Goal: Task Accomplishment & Management: Manage account settings

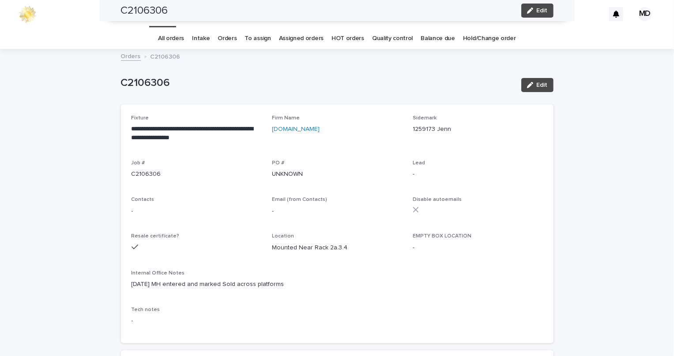
scroll to position [281, 0]
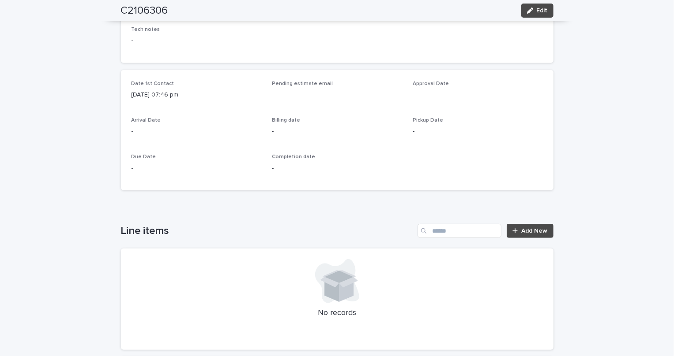
click at [234, 158] on p "Due Date" at bounding box center [196, 157] width 130 height 6
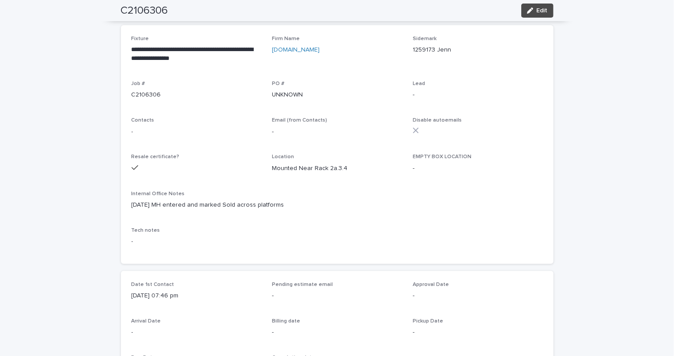
scroll to position [0, 0]
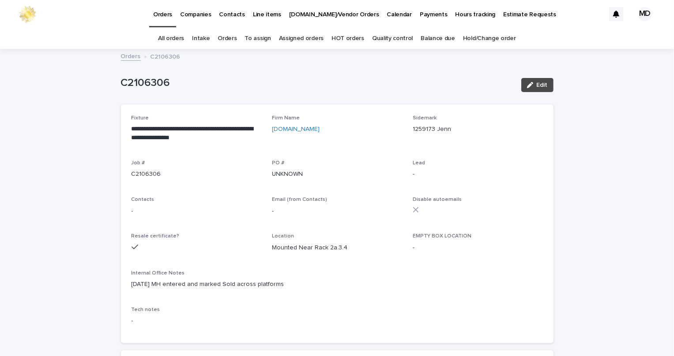
click at [348, 283] on p "[DATE] MH entered and marked Sold across platforms" at bounding box center [336, 284] width 411 height 9
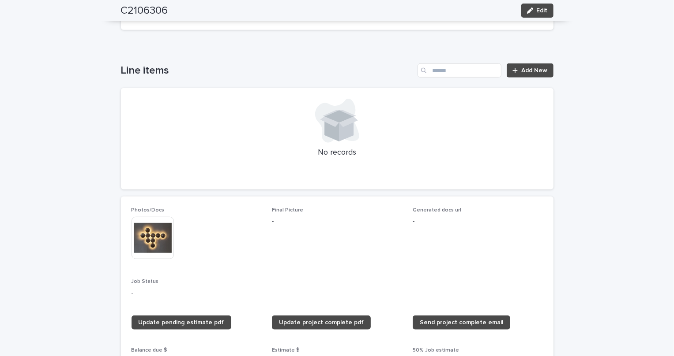
scroll to position [521, 0]
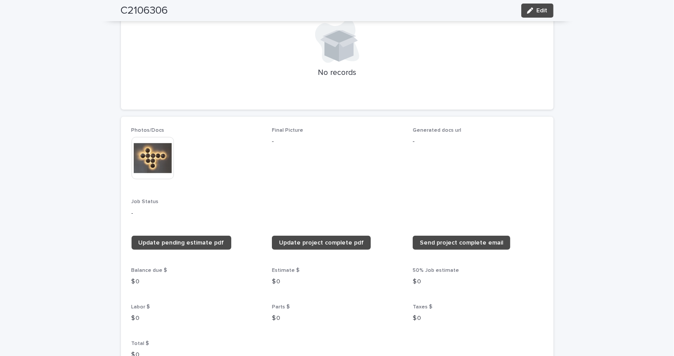
click at [542, 14] on button "Edit" at bounding box center [537, 11] width 32 height 14
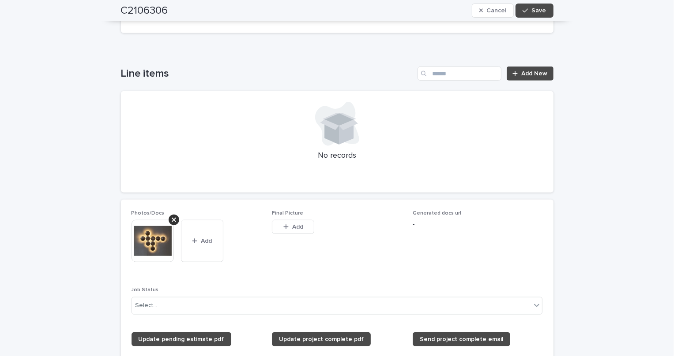
scroll to position [552, 0]
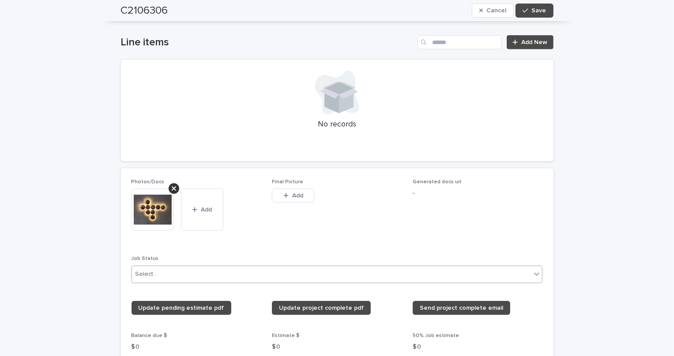
click at [152, 277] on div "Select..." at bounding box center [146, 274] width 22 height 9
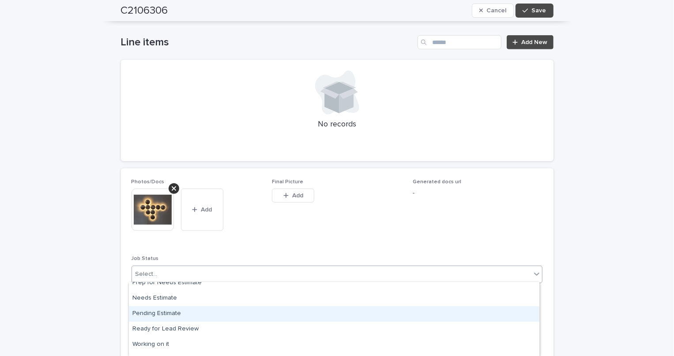
scroll to position [22, 0]
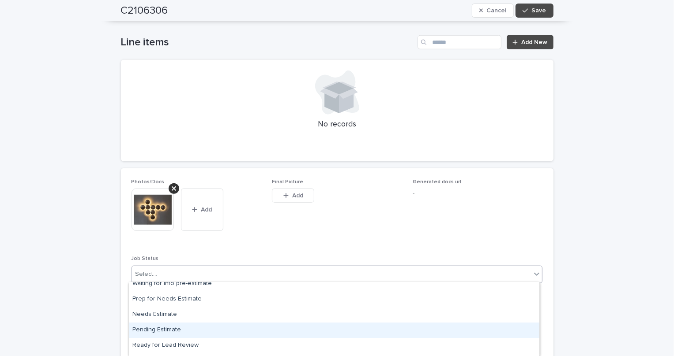
click at [175, 327] on div "Pending Estimate" at bounding box center [334, 330] width 410 height 15
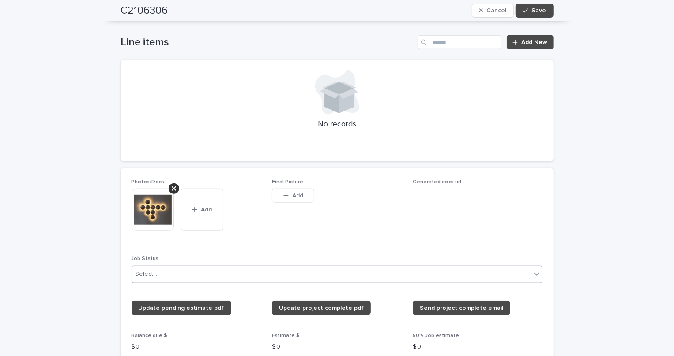
click at [266, 238] on div "Photos/Docs This file cannot be opened Download File Add Final Picture This fil…" at bounding box center [336, 305] width 411 height 253
click at [361, 237] on span "Final Picture This file cannot be opened Download File Add" at bounding box center [337, 212] width 130 height 66
click at [538, 4] on button "Save" at bounding box center [533, 11] width 37 height 14
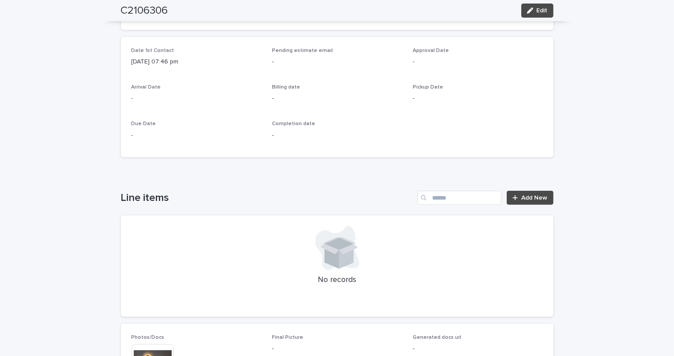
scroll to position [393, 0]
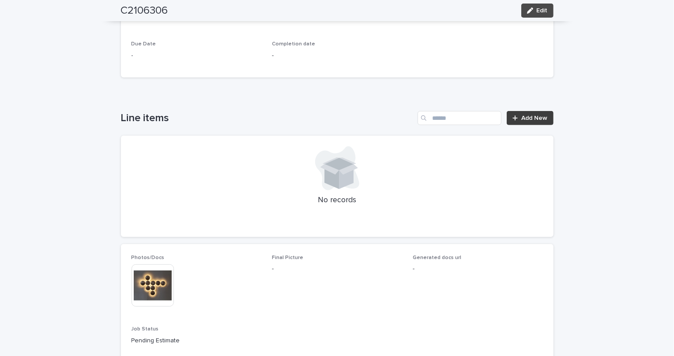
click at [527, 116] on span "Add New" at bounding box center [534, 118] width 26 height 6
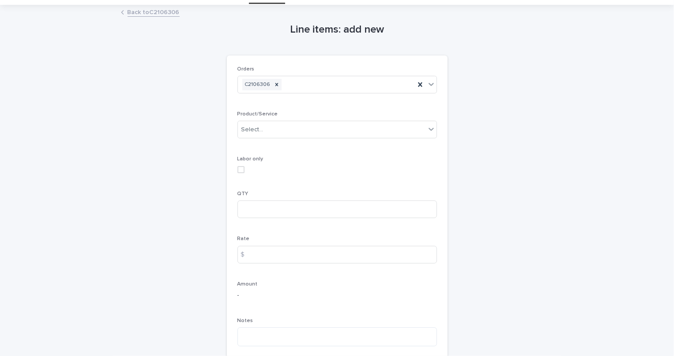
scroll to position [22, 0]
click at [280, 137] on div "Select..." at bounding box center [331, 131] width 187 height 15
click at [299, 159] on p "Labor only" at bounding box center [336, 161] width 199 height 6
click at [275, 206] on input at bounding box center [336, 211] width 199 height 18
type input "*"
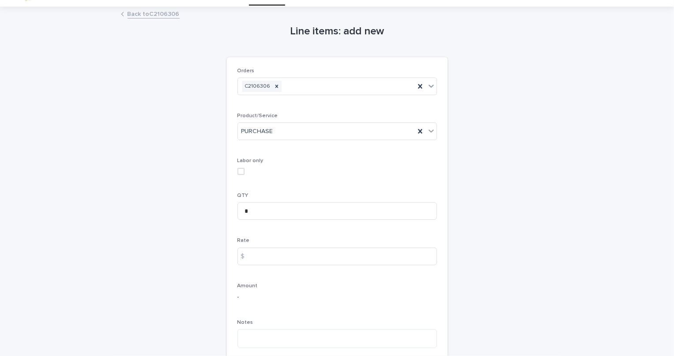
click at [300, 176] on div "Labor only" at bounding box center [336, 170] width 199 height 24
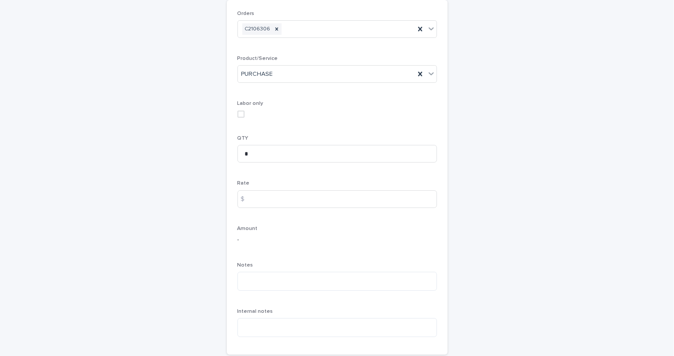
scroll to position [142, 0]
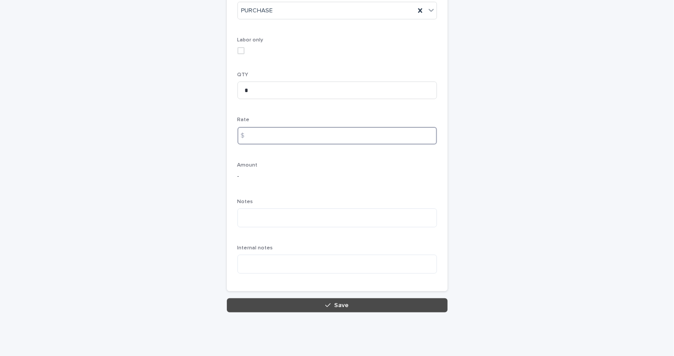
click at [274, 134] on input at bounding box center [336, 136] width 199 height 18
type input "****"
click at [331, 181] on div "Amount -" at bounding box center [336, 175] width 199 height 26
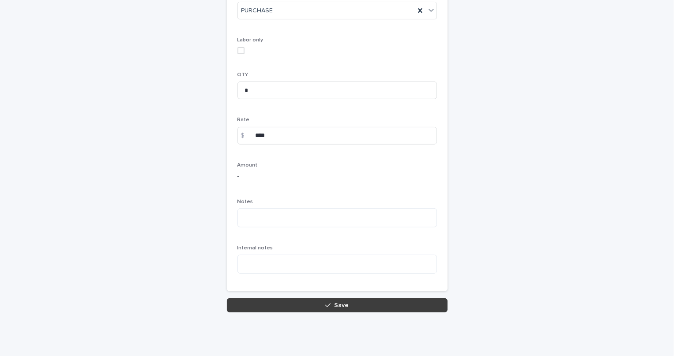
click at [321, 307] on button "Save" at bounding box center [337, 306] width 221 height 14
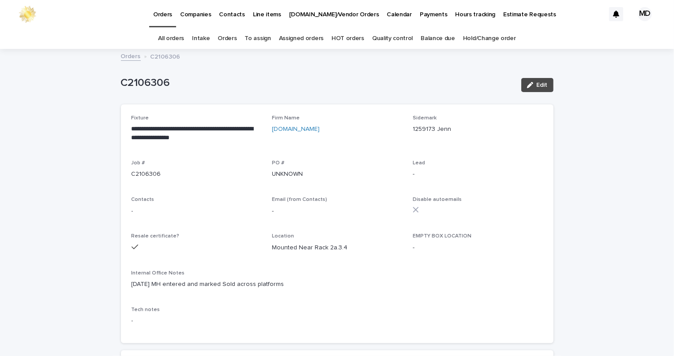
click at [269, 59] on div "Orders C2106306" at bounding box center [336, 57] width 441 height 12
click at [533, 81] on button "Edit" at bounding box center [537, 85] width 32 height 14
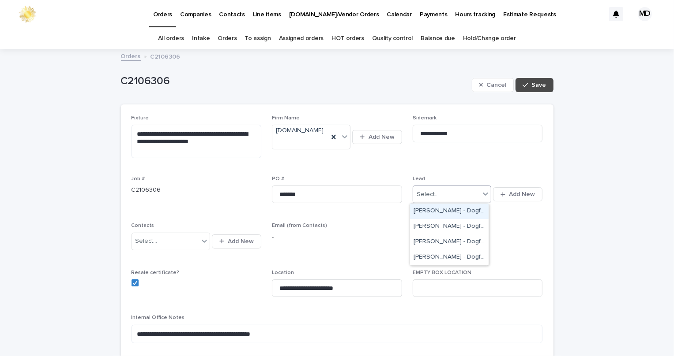
click at [427, 191] on div "Select..." at bounding box center [427, 194] width 22 height 9
click at [446, 258] on div "[PERSON_NAME] - Dogfork" at bounding box center [449, 257] width 79 height 15
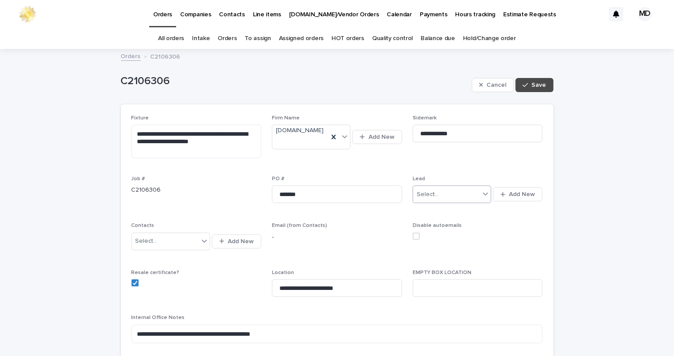
drag, startPoint x: 503, startPoint y: 257, endPoint x: 503, endPoint y: 177, distance: 80.3
click at [503, 258] on span "Disable autoemails" at bounding box center [477, 241] width 130 height 36
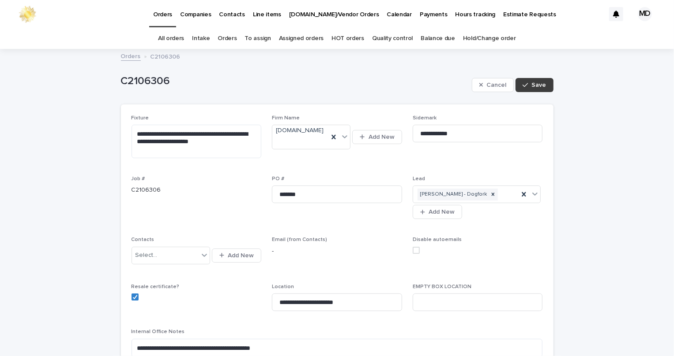
click at [534, 81] on button "Save" at bounding box center [533, 85] width 37 height 14
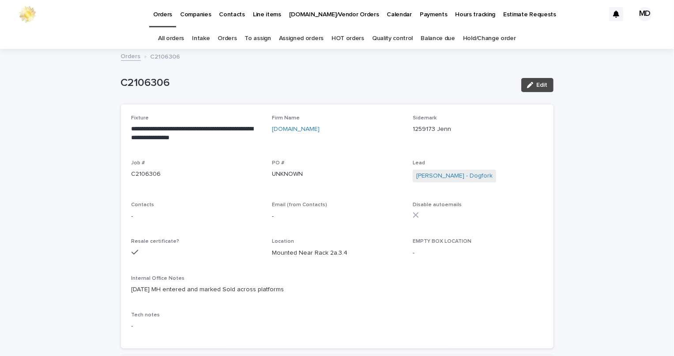
click at [303, 74] on div "C2106306 Edit" at bounding box center [337, 84] width 432 height 35
click at [226, 37] on link "Orders" at bounding box center [226, 38] width 19 height 21
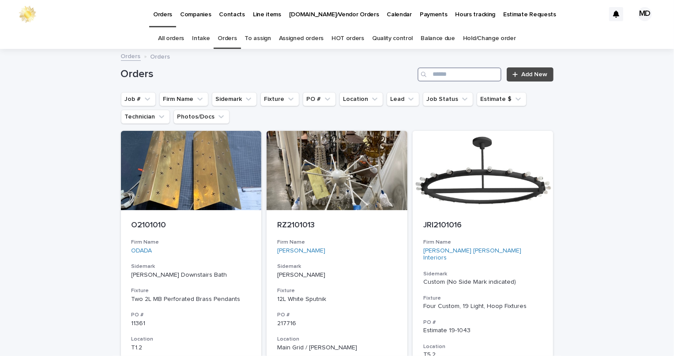
click at [472, 76] on input "Search" at bounding box center [459, 74] width 84 height 14
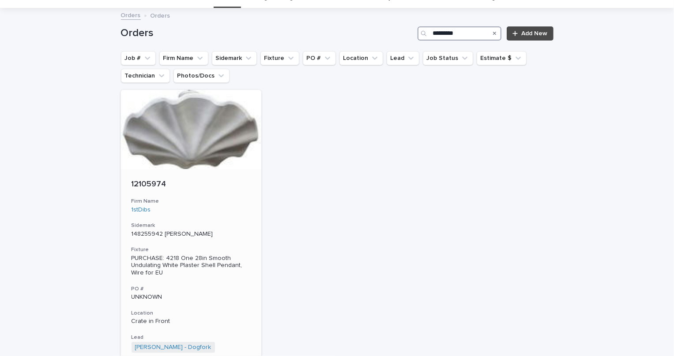
scroll to position [80, 0]
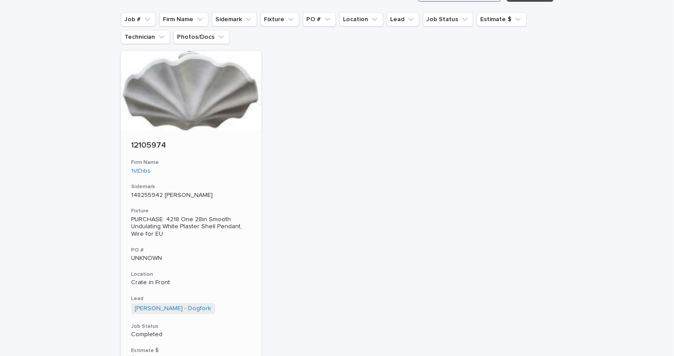
type input "*********"
click at [158, 142] on p "12105974" at bounding box center [191, 146] width 120 height 10
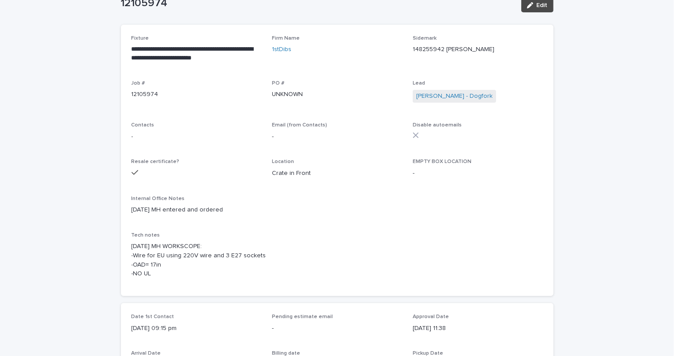
click at [471, 190] on div "**********" at bounding box center [336, 160] width 411 height 251
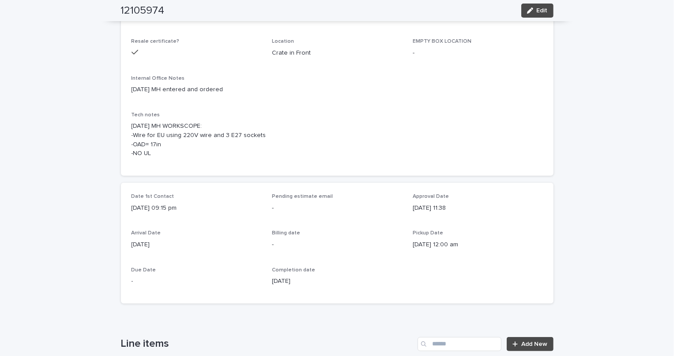
click at [427, 139] on p "[DATE] MH WORKSCOPE: -Wire for EU using 220V wire and 3 E27 sockets -OAD= 17in …" at bounding box center [336, 140] width 411 height 37
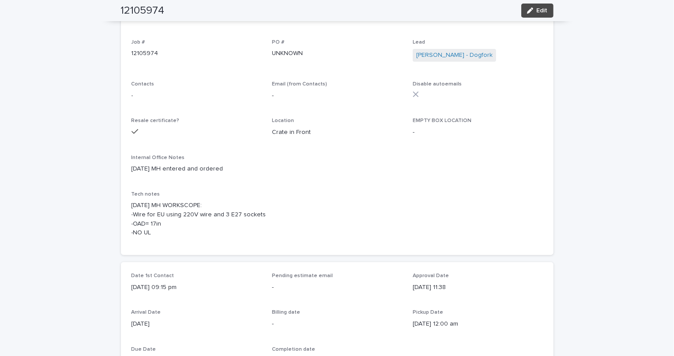
scroll to position [120, 0]
click at [537, 7] on span "Edit" at bounding box center [541, 10] width 11 height 6
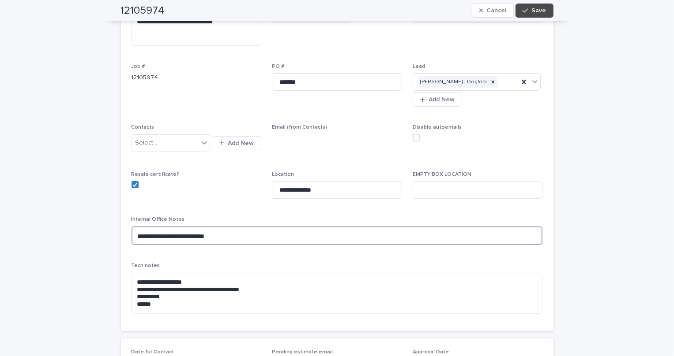
click at [132, 236] on textarea "**********" at bounding box center [336, 236] width 411 height 19
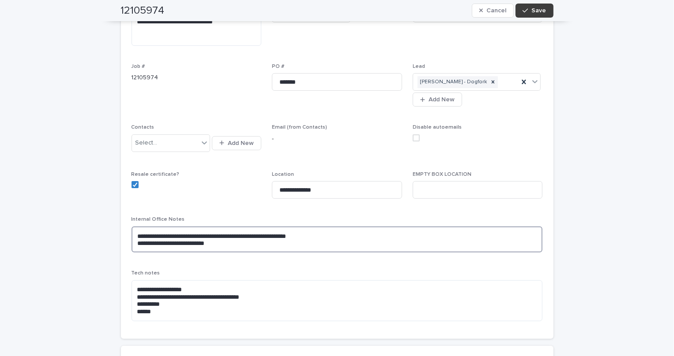
type textarea "**********"
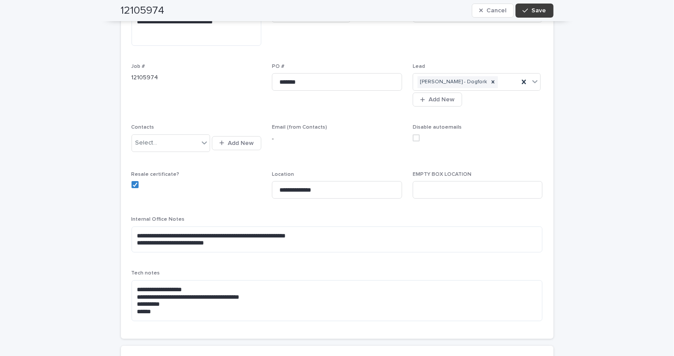
click at [532, 10] on span "Save" at bounding box center [539, 10] width 15 height 6
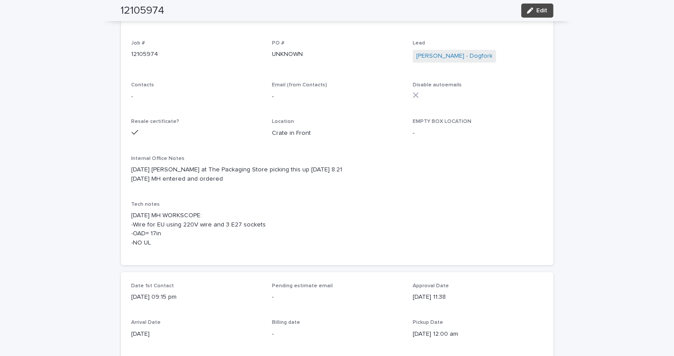
click at [454, 199] on div "**********" at bounding box center [336, 125] width 411 height 260
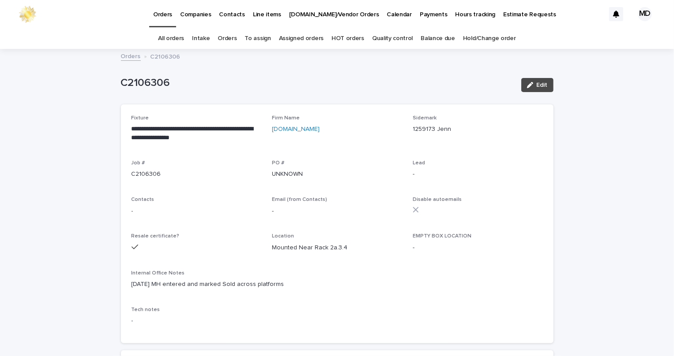
click at [230, 40] on link "Orders" at bounding box center [226, 38] width 19 height 21
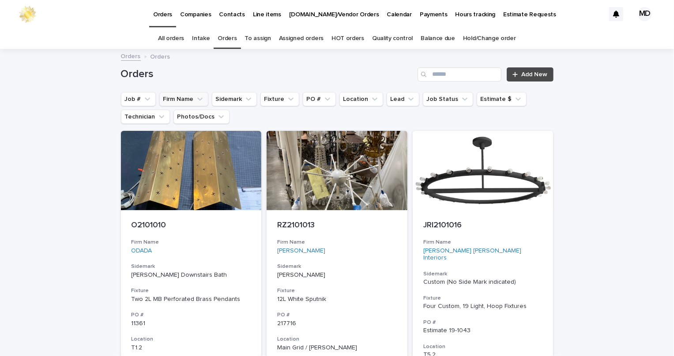
click at [195, 101] on icon "Firm Name" at bounding box center [199, 99] width 9 height 9
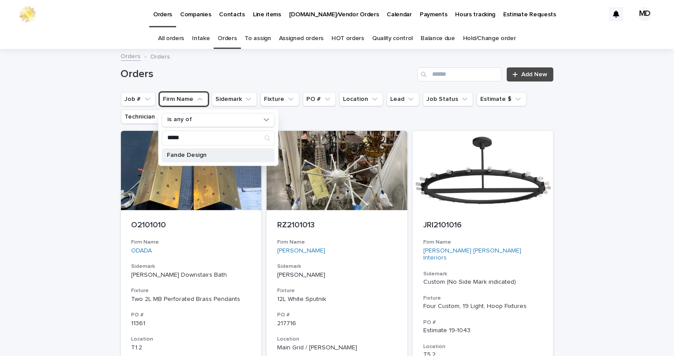
type input "*****"
click at [183, 151] on div "Fande Design" at bounding box center [217, 155] width 113 height 14
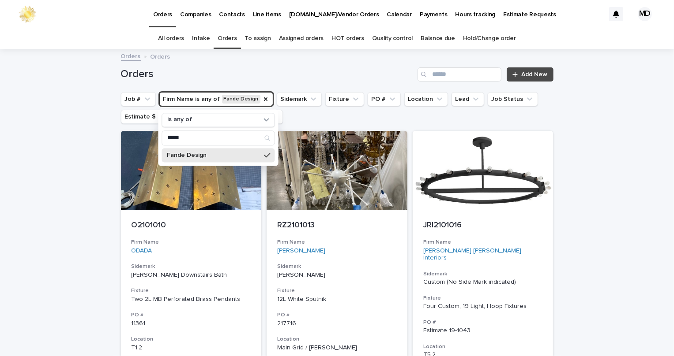
click at [241, 71] on h1 "Orders" at bounding box center [267, 74] width 293 height 13
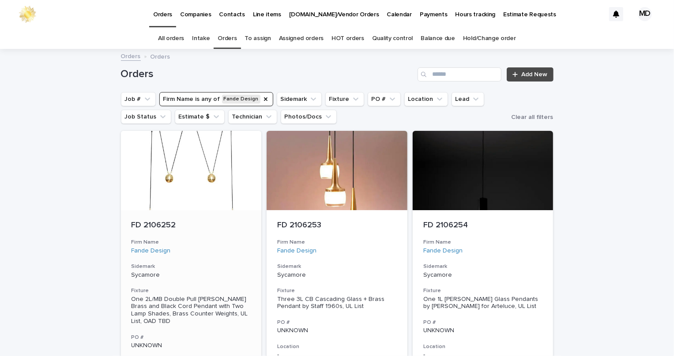
click at [181, 163] on div at bounding box center [191, 170] width 141 height 79
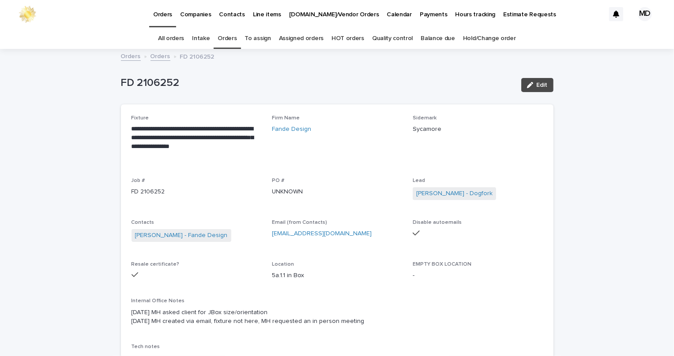
click at [331, 110] on div "**********" at bounding box center [337, 243] width 432 height 277
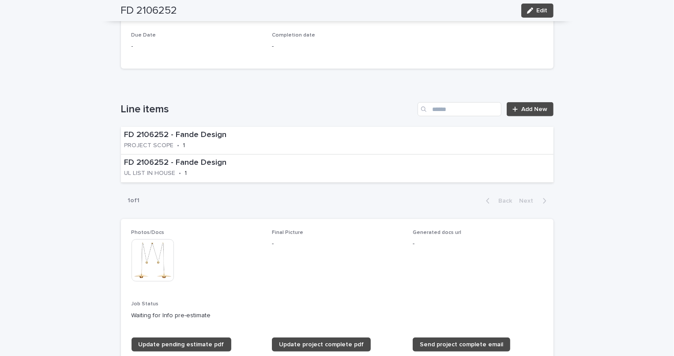
scroll to position [441, 0]
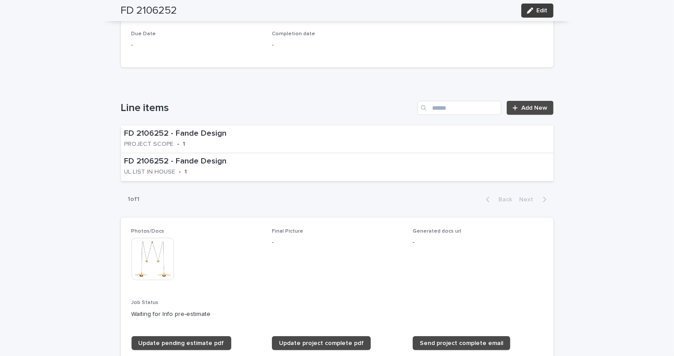
click at [538, 11] on span "Edit" at bounding box center [541, 10] width 11 height 6
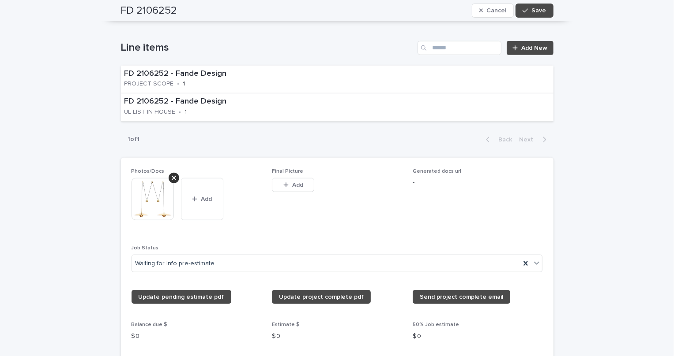
scroll to position [613, 0]
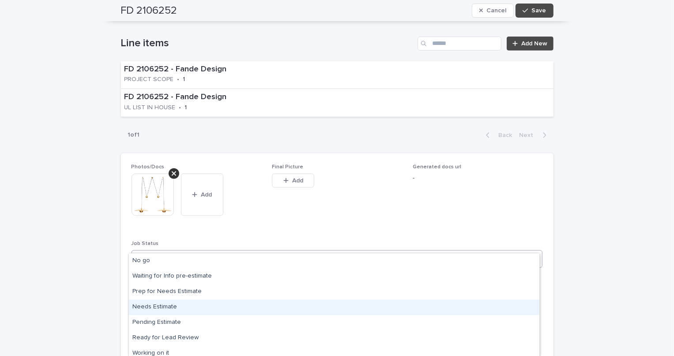
click at [184, 307] on div "Needs Estimate" at bounding box center [334, 307] width 410 height 15
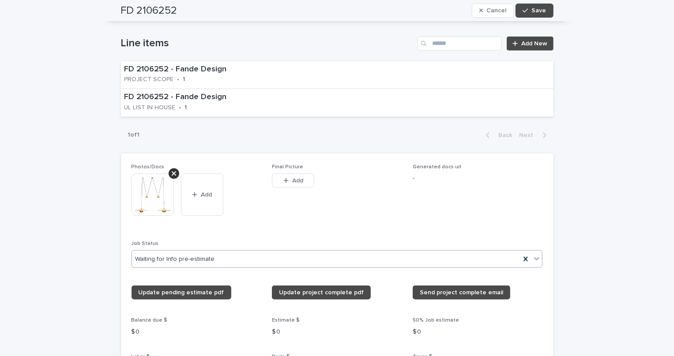
click at [309, 210] on span "Final Picture This file cannot be opened Download File Add" at bounding box center [337, 197] width 130 height 66
click at [533, 5] on button "Save" at bounding box center [533, 11] width 37 height 14
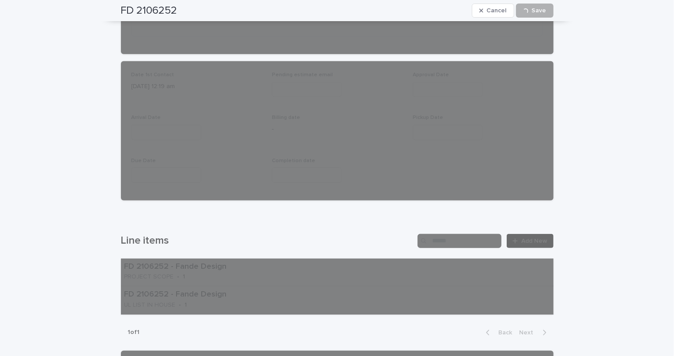
scroll to position [373, 0]
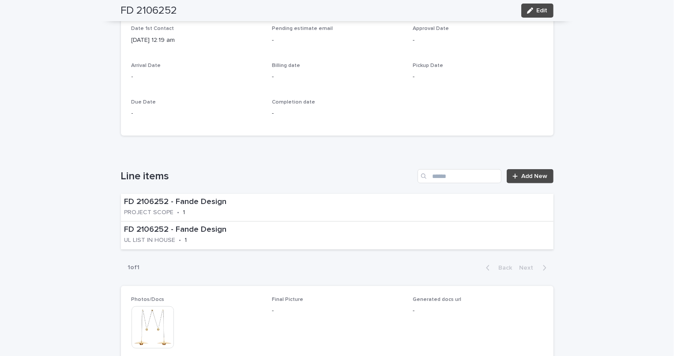
drag, startPoint x: 219, startPoint y: 102, endPoint x: 218, endPoint y: 108, distance: 5.8
click at [219, 102] on p "Due Date" at bounding box center [196, 102] width 130 height 6
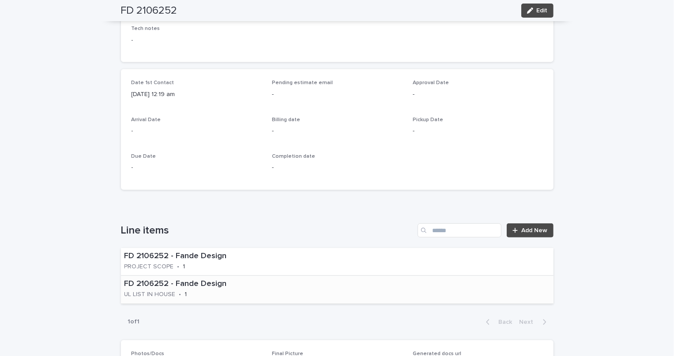
scroll to position [333, 0]
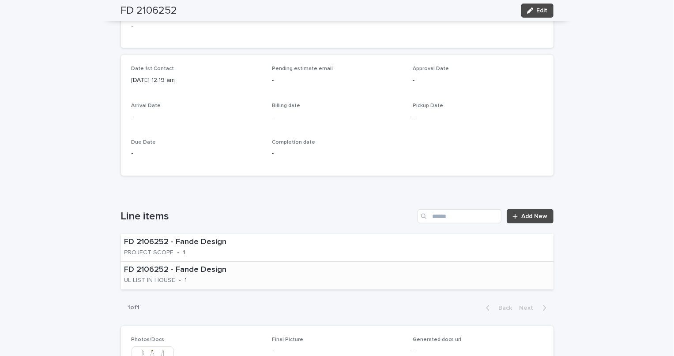
click at [233, 283] on div "FD 2106252 - Fande Design UL LIST IN HOUSE • 1" at bounding box center [207, 275] width 172 height 27
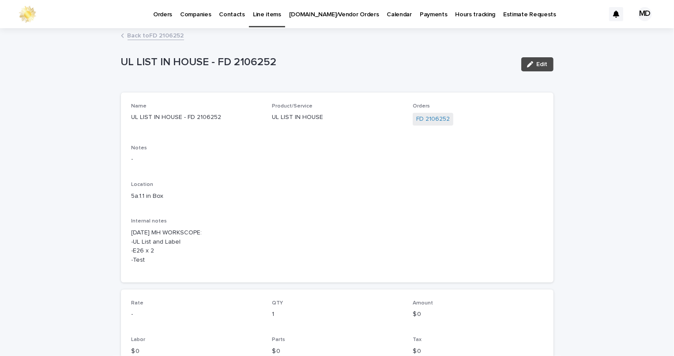
click at [172, 36] on link "Back to FD 2106252" at bounding box center [155, 35] width 56 height 10
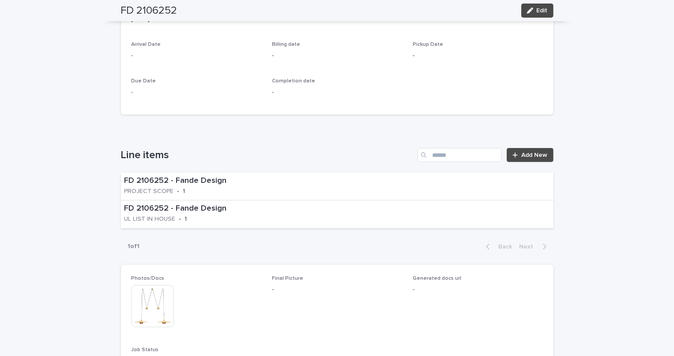
scroll to position [429, 0]
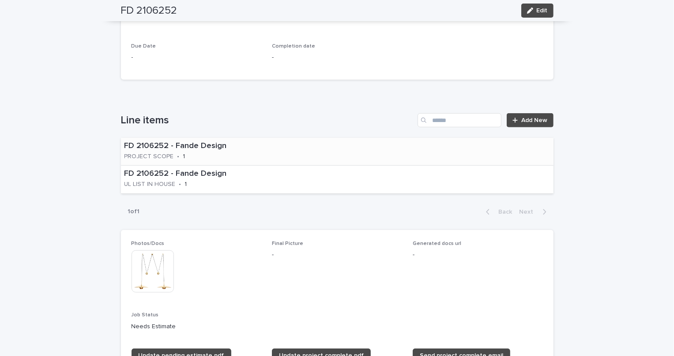
click at [186, 162] on div "FD 2106252 - Fande Design PROJECT SCOPE • 1" at bounding box center [206, 151] width 170 height 27
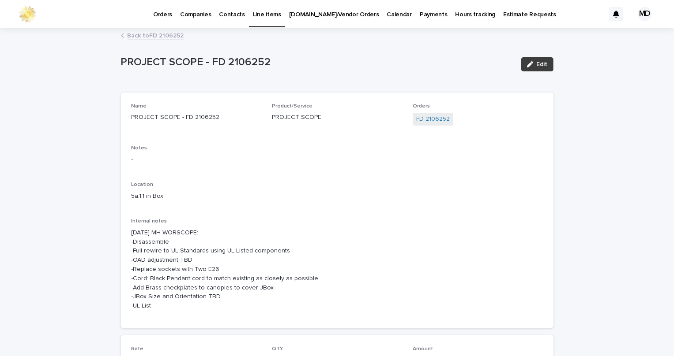
click at [536, 65] on span "Edit" at bounding box center [541, 64] width 11 height 6
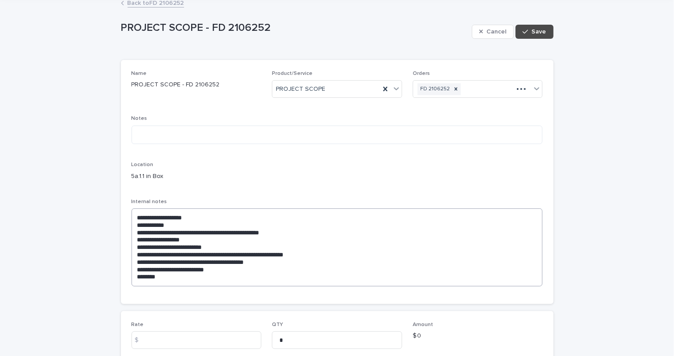
scroll to position [80, 0]
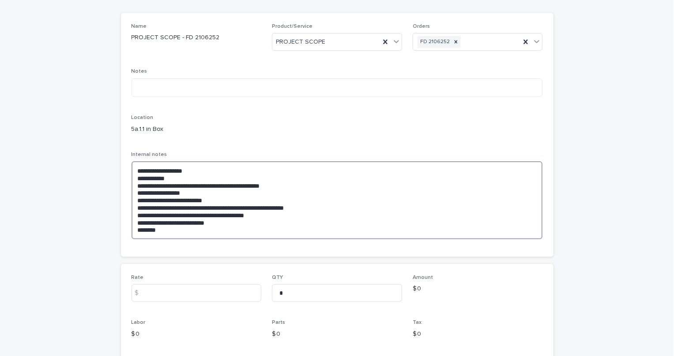
click at [320, 209] on textarea "**********" at bounding box center [336, 200] width 411 height 78
drag, startPoint x: 275, startPoint y: 216, endPoint x: 137, endPoint y: 217, distance: 138.1
click at [137, 217] on textarea "**********" at bounding box center [336, 200] width 411 height 78
type textarea "**********"
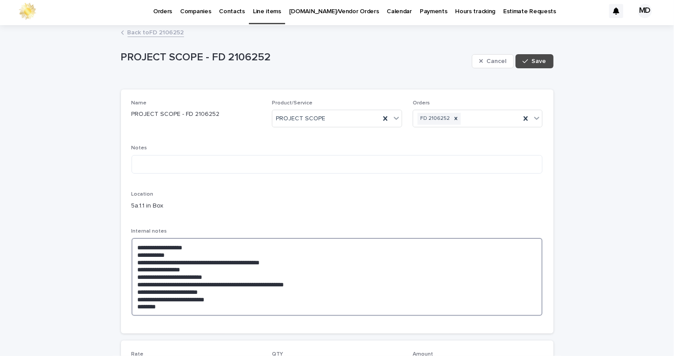
scroll to position [0, 0]
